Goal: Task Accomplishment & Management: Manage account settings

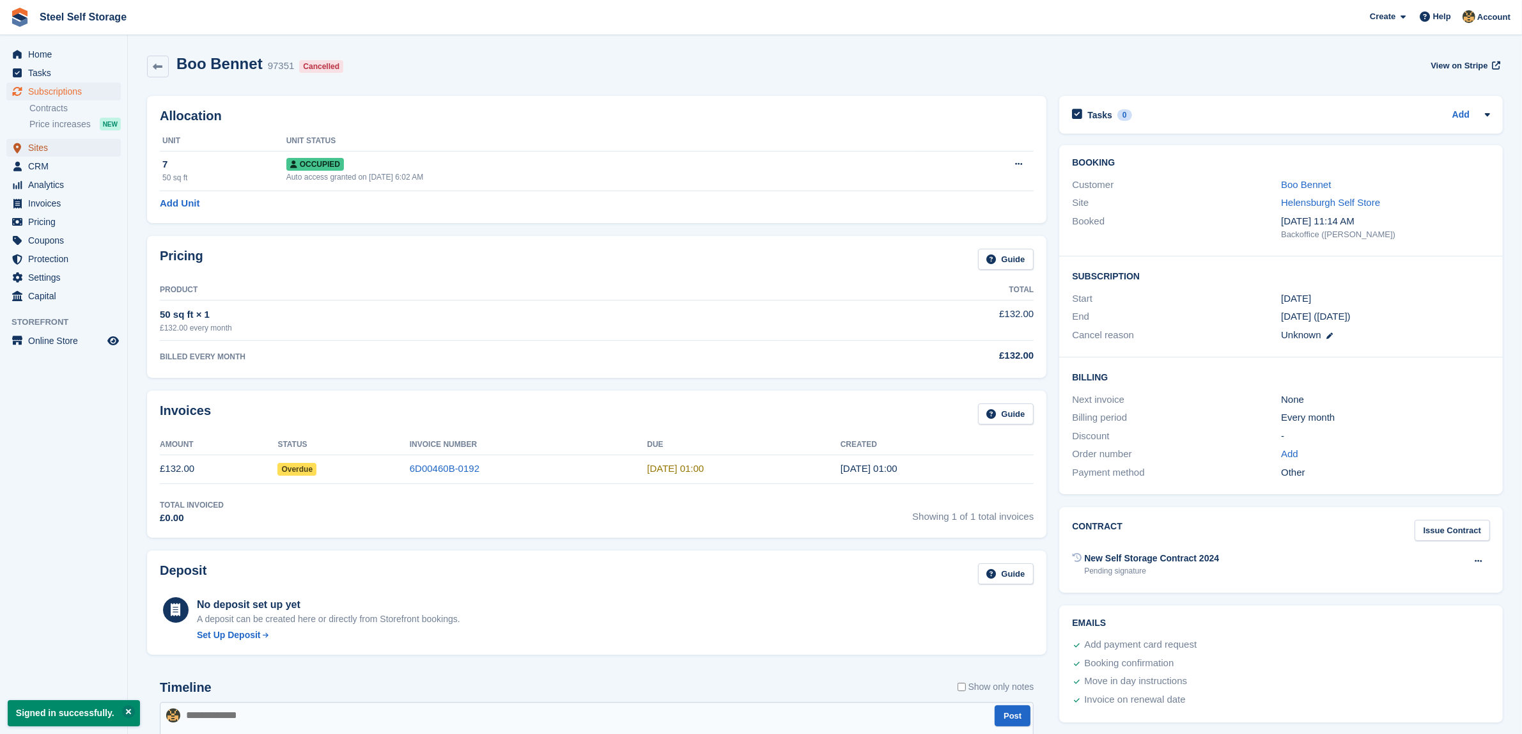
click at [82, 153] on span "Sites" at bounding box center [66, 148] width 77 height 18
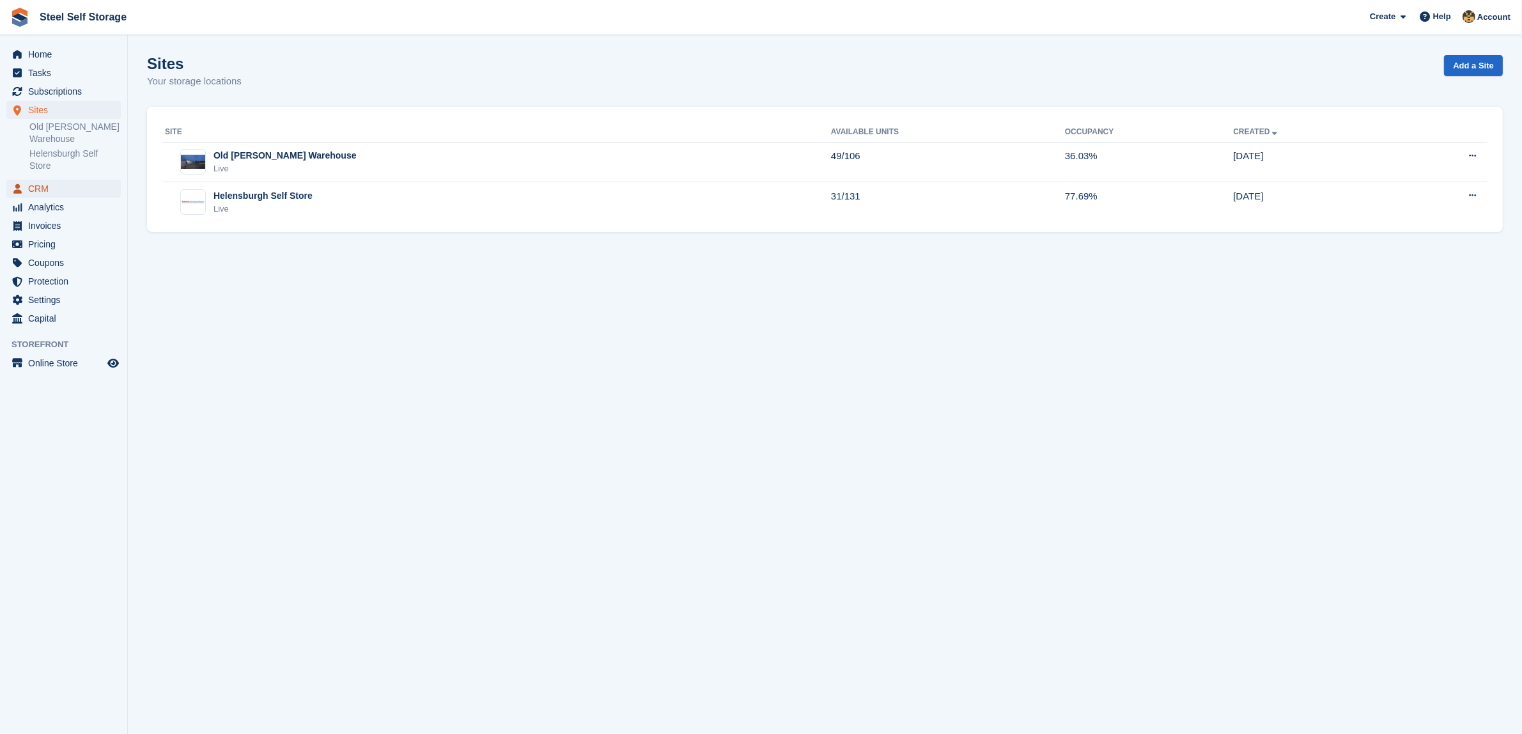
click at [50, 180] on span "CRM" at bounding box center [66, 189] width 77 height 18
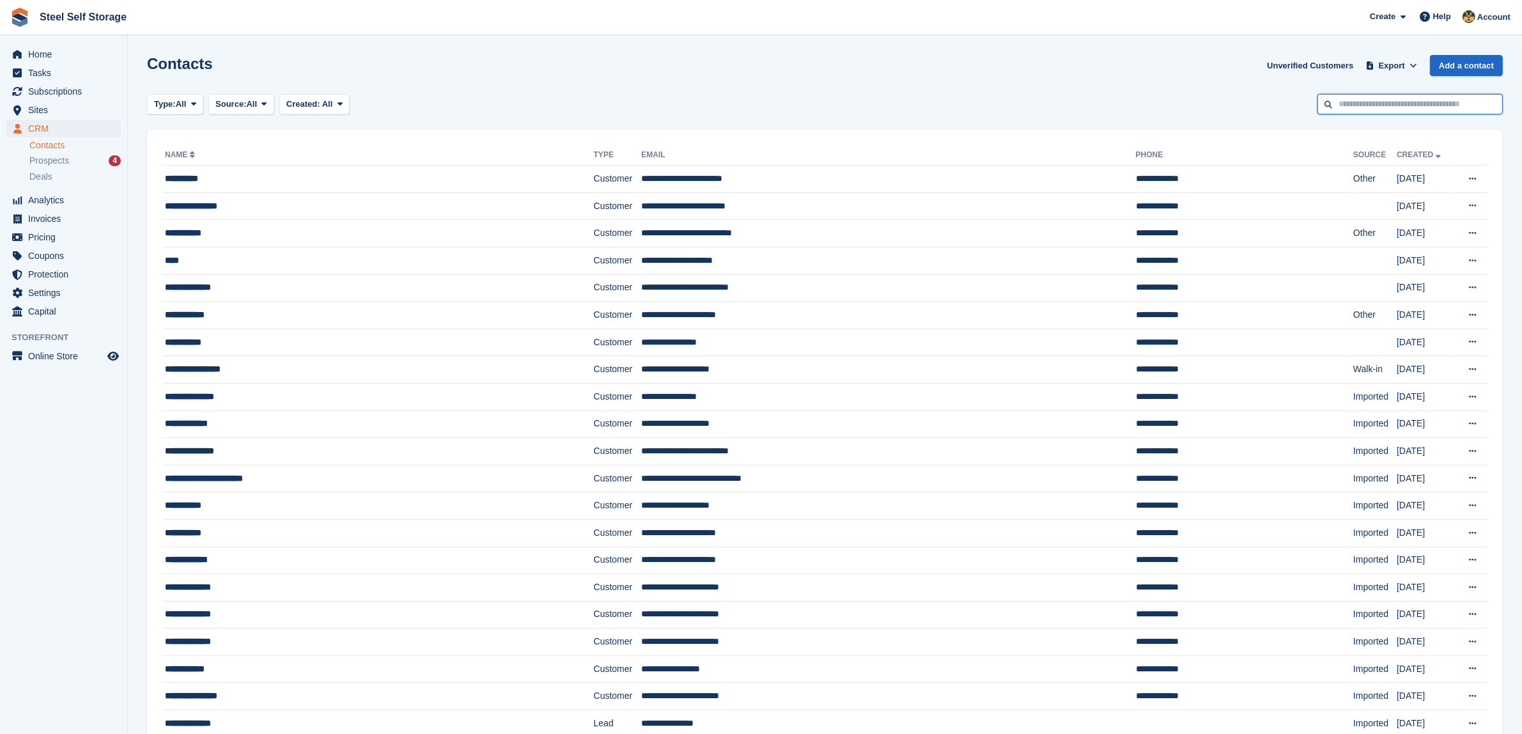
click at [1403, 97] on input "text" at bounding box center [1409, 104] width 185 height 21
type input "*****"
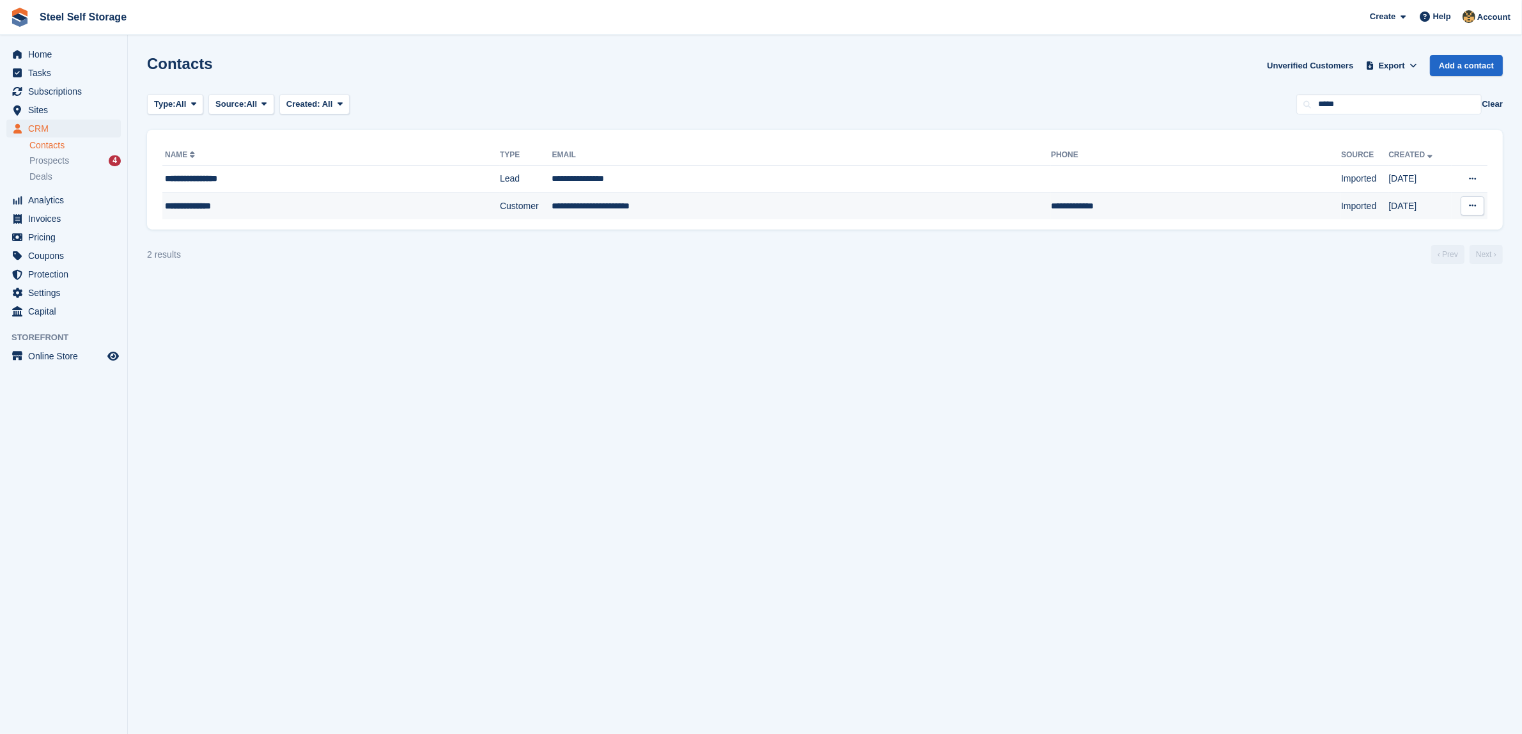
click at [286, 212] on div "**********" at bounding box center [289, 205] width 249 height 13
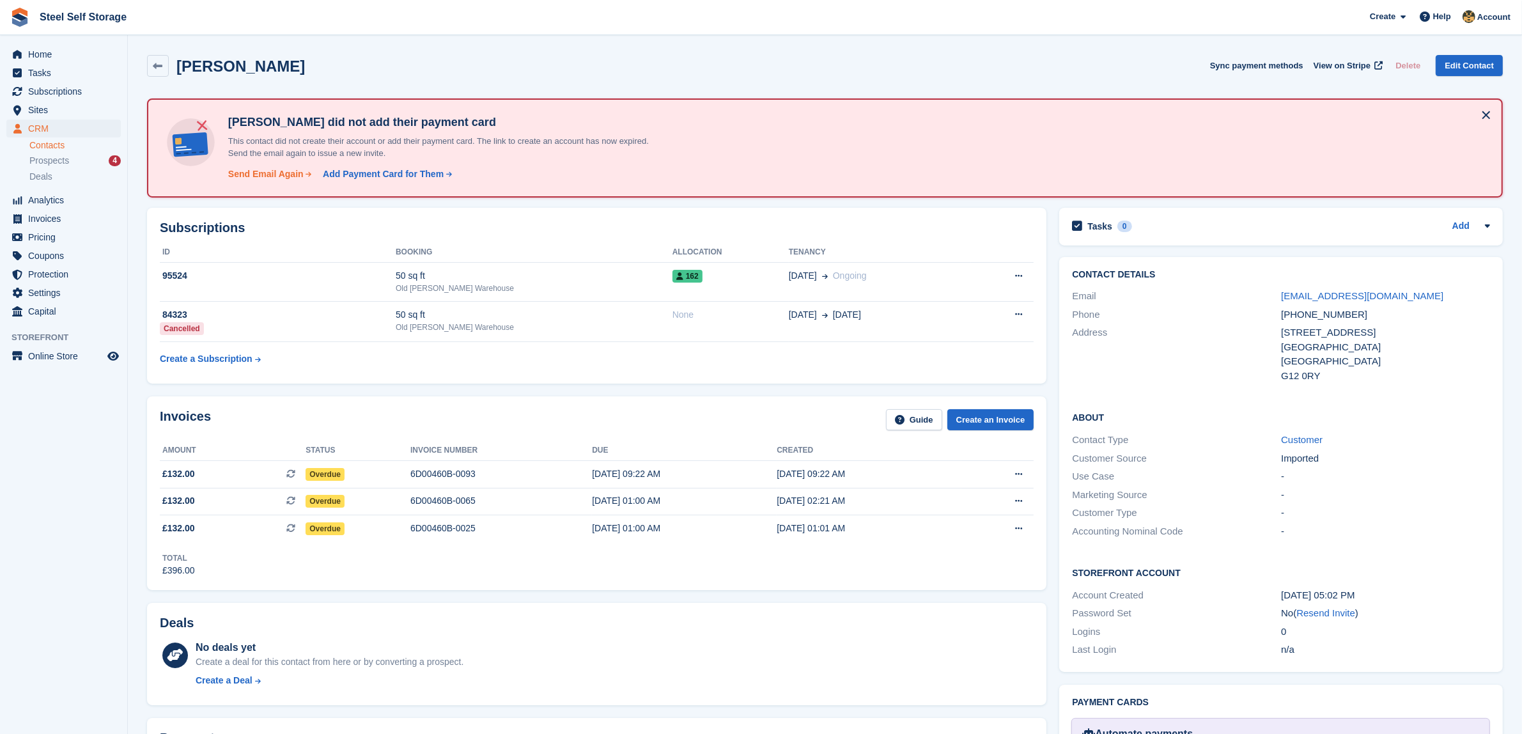
click at [288, 169] on div "Send Email Again" at bounding box center [265, 173] width 75 height 13
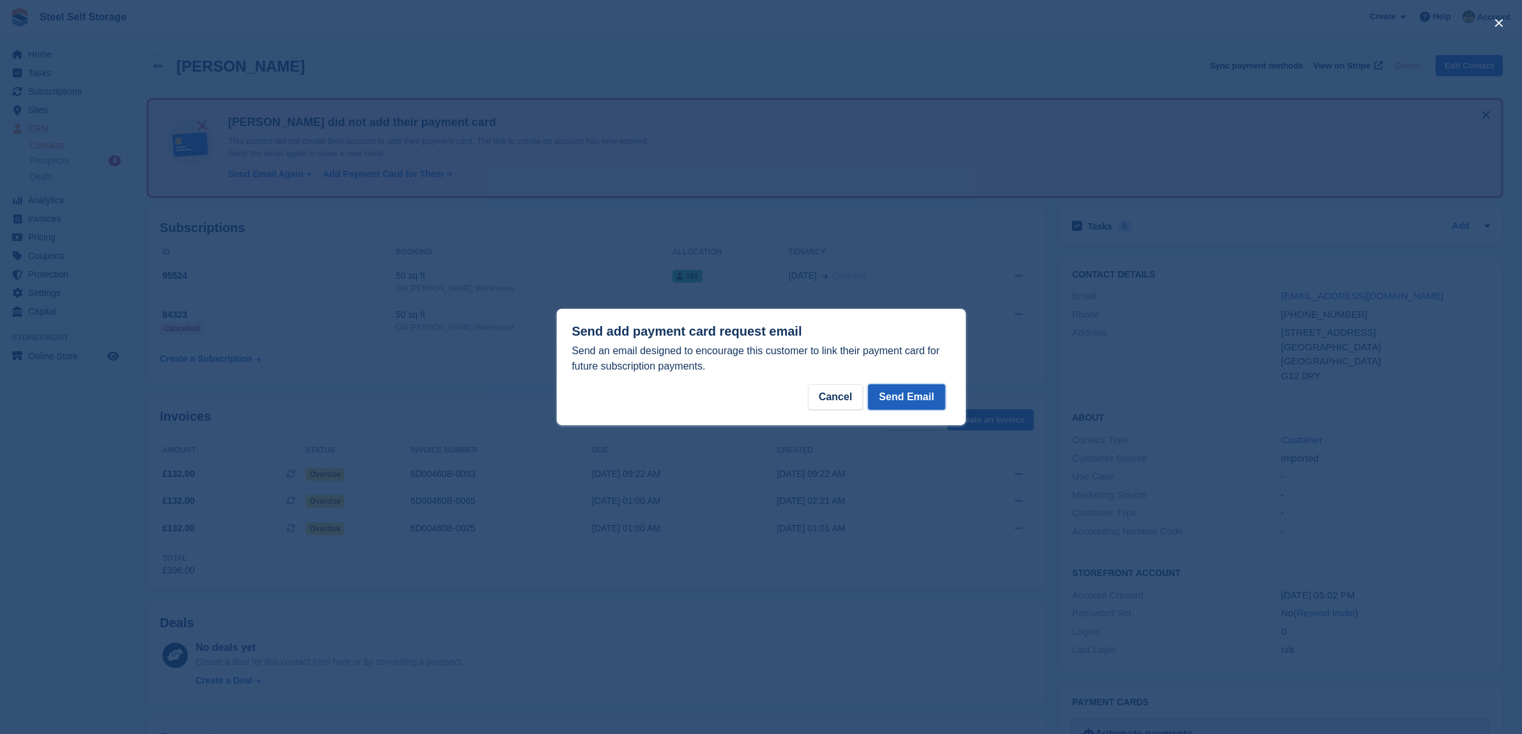
click at [917, 404] on button "Send Email" at bounding box center [906, 397] width 77 height 26
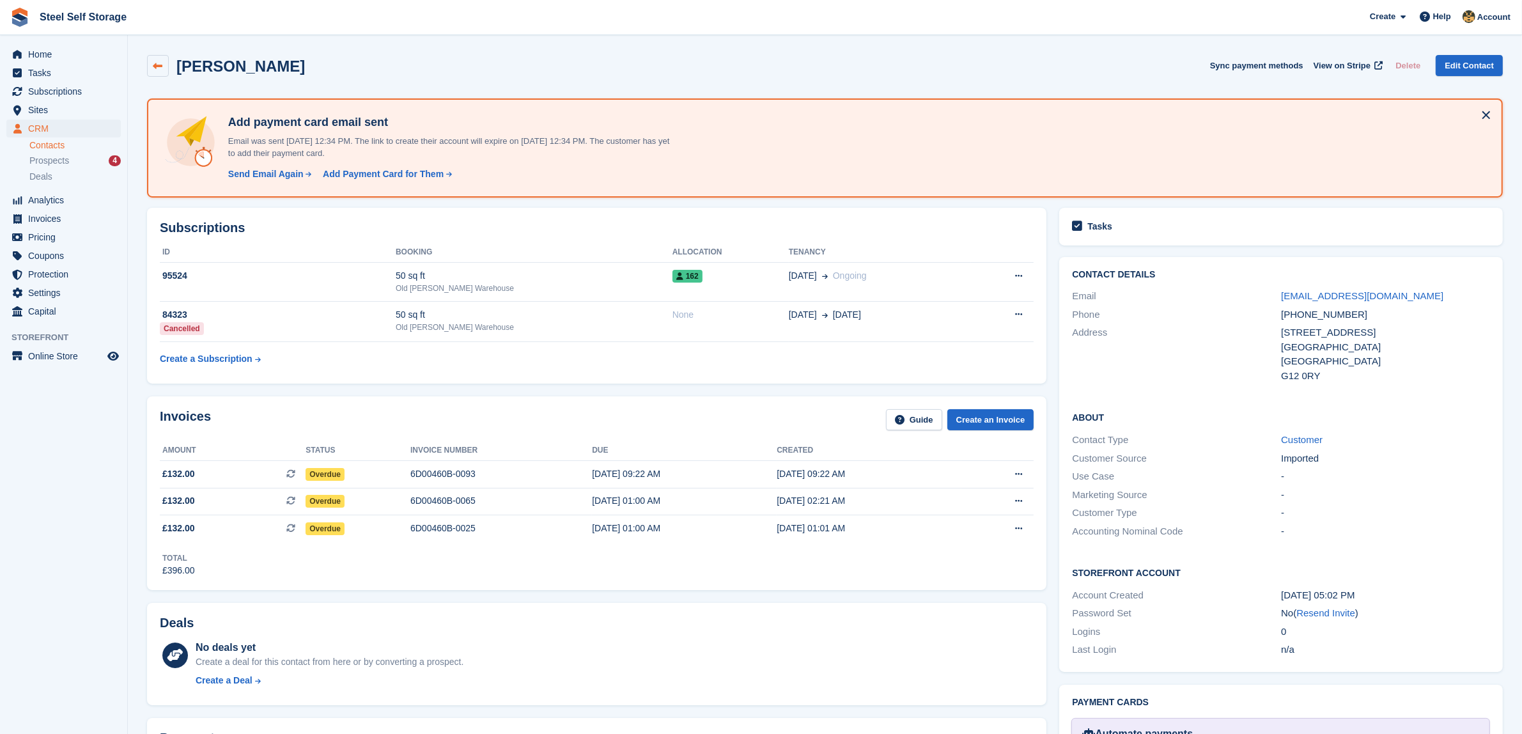
click at [158, 62] on icon at bounding box center [158, 66] width 10 height 10
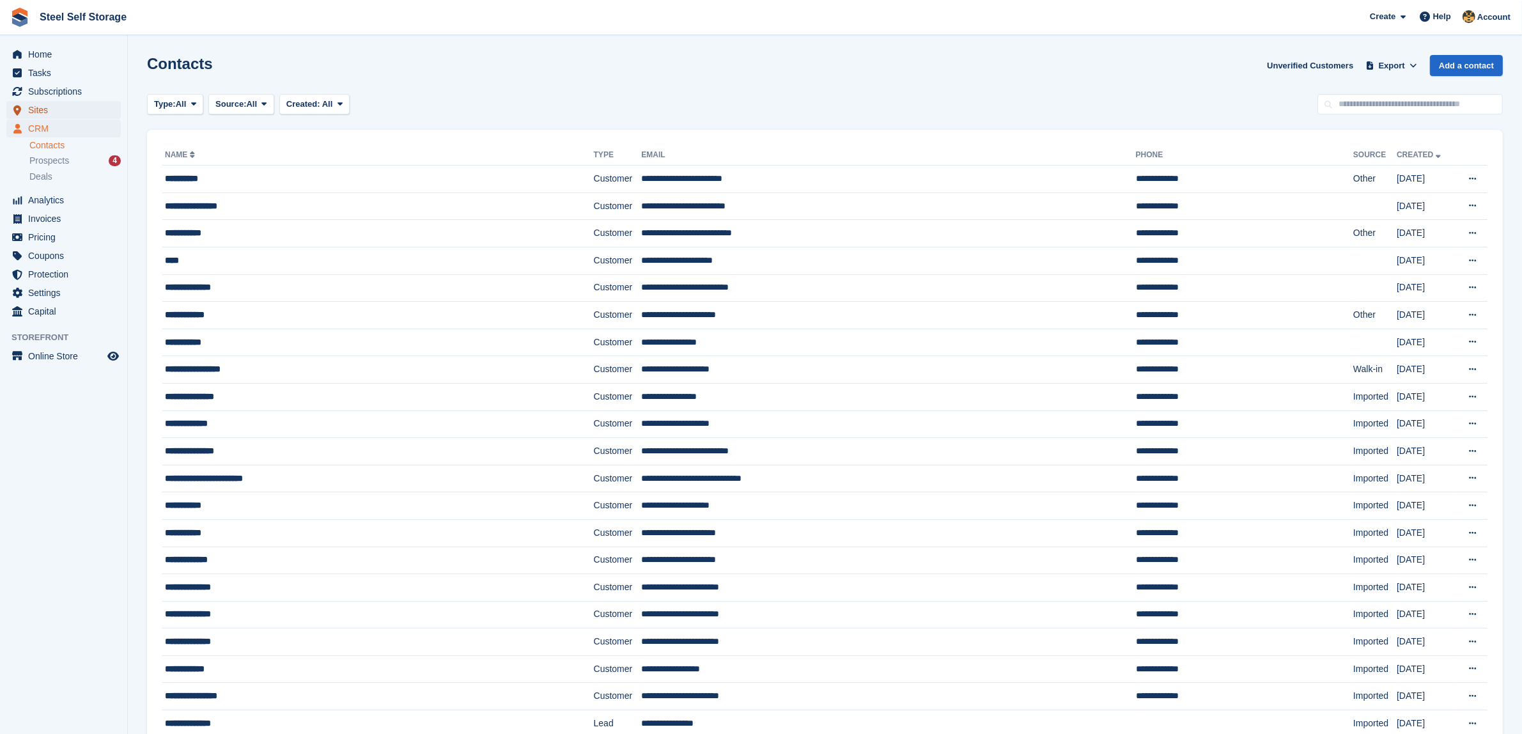
click at [71, 103] on span "Sites" at bounding box center [66, 110] width 77 height 18
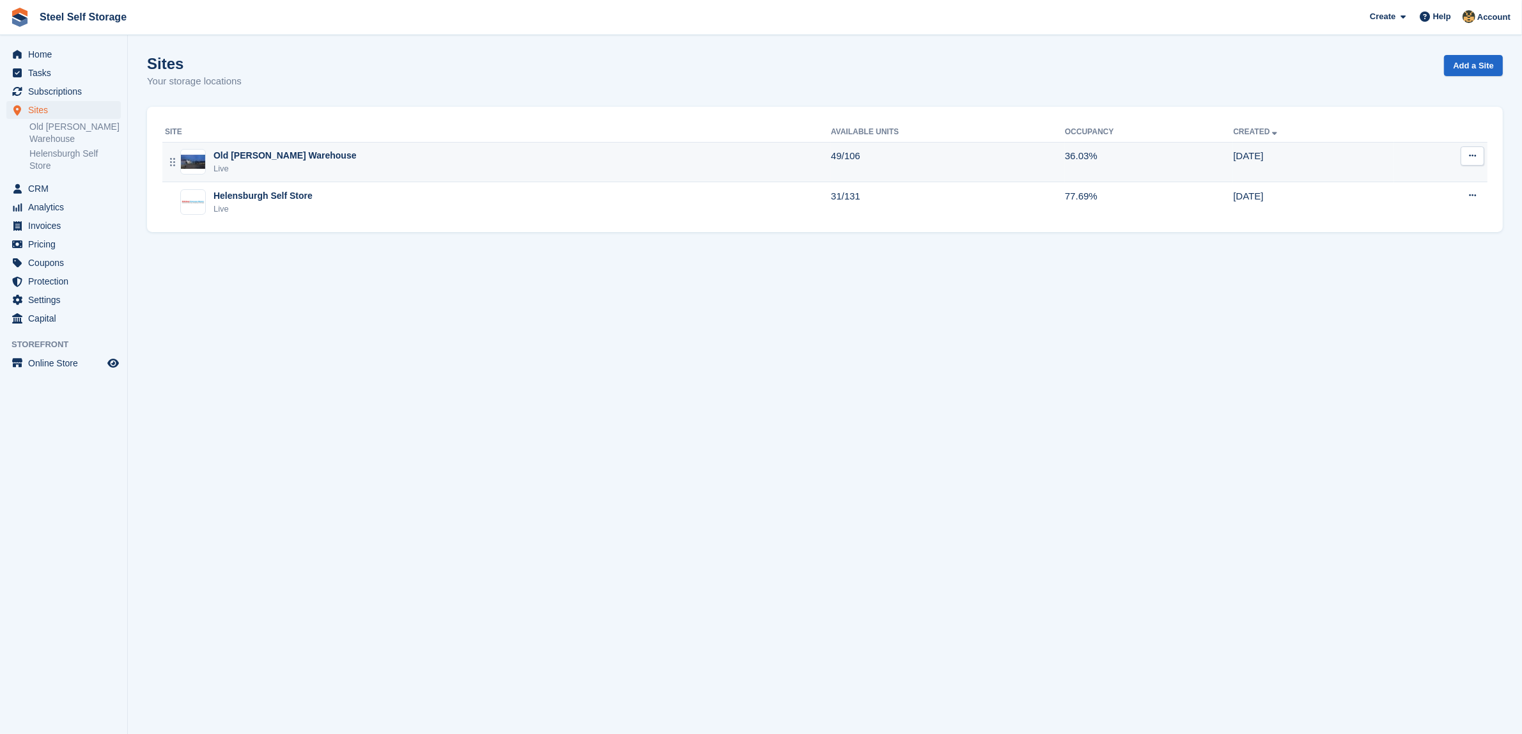
click at [346, 175] on div "Old Kilpatrick Warehouse Live" at bounding box center [498, 162] width 666 height 26
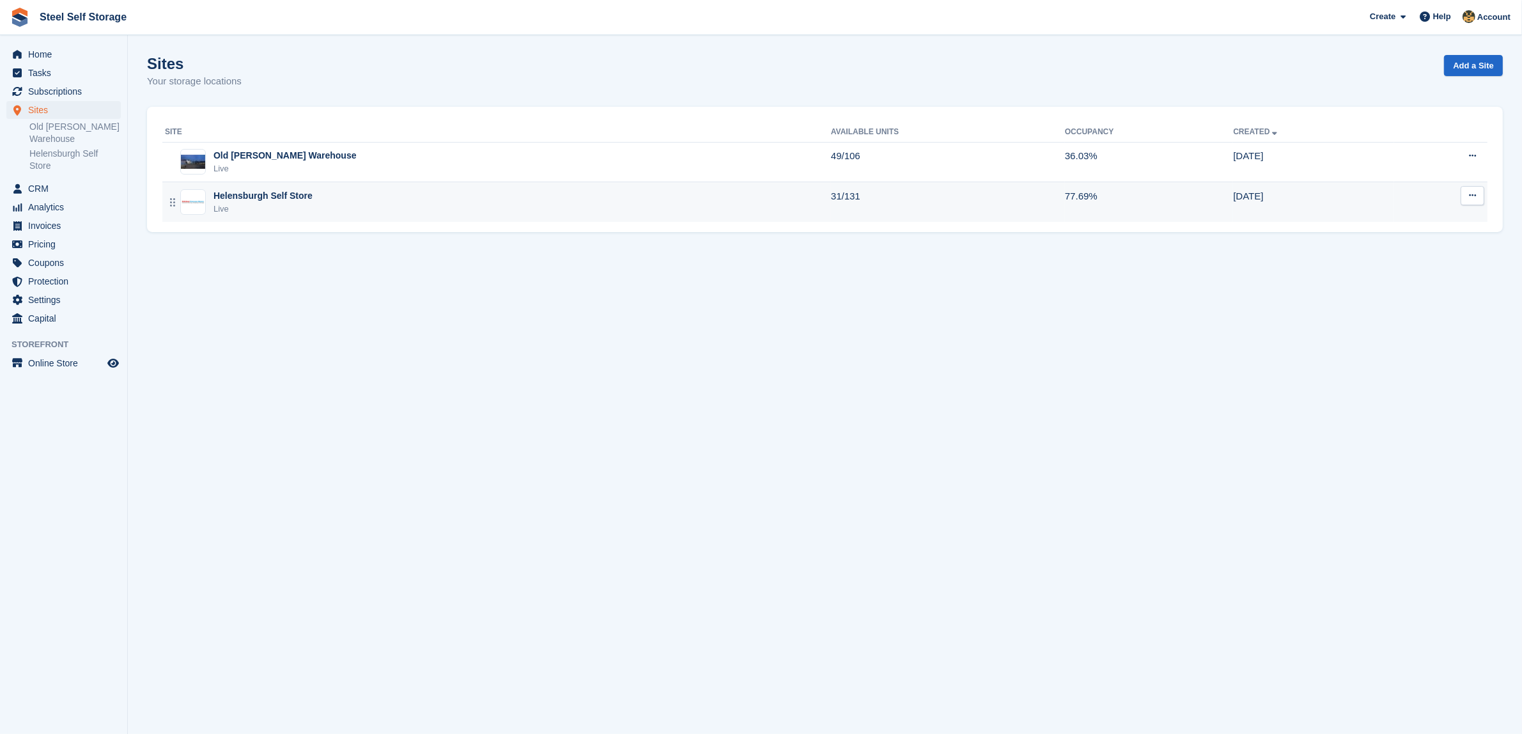
click at [265, 203] on div "Live" at bounding box center [263, 209] width 99 height 13
